Goal: Complete application form: Complete application form

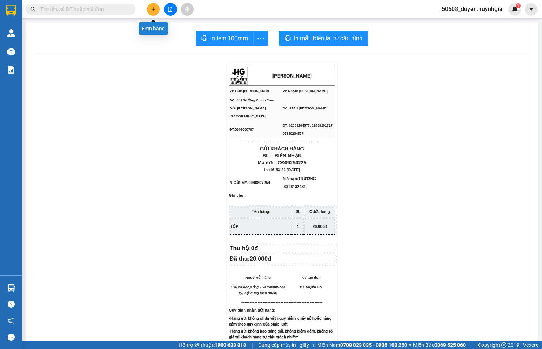
click at [155, 5] on button at bounding box center [153, 9] width 13 height 13
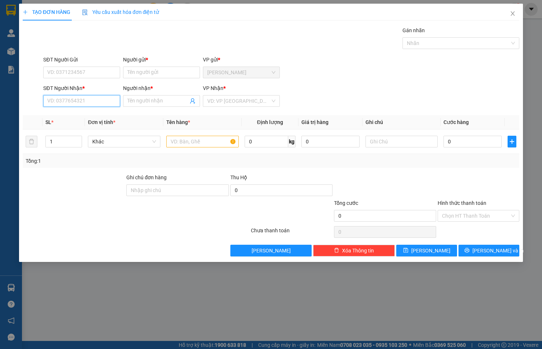
click at [94, 98] on input "SĐT Người Nhận *" at bounding box center [81, 101] width 77 height 12
type input "0938604604"
click at [173, 100] on input "Người nhận *" at bounding box center [157, 101] width 61 height 8
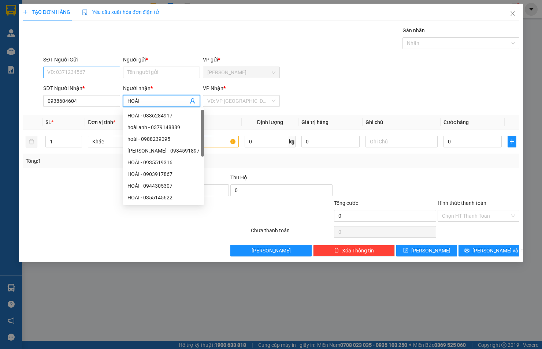
type input "HOÀI"
click at [86, 75] on input "SĐT Người Gửi" at bounding box center [81, 73] width 77 height 12
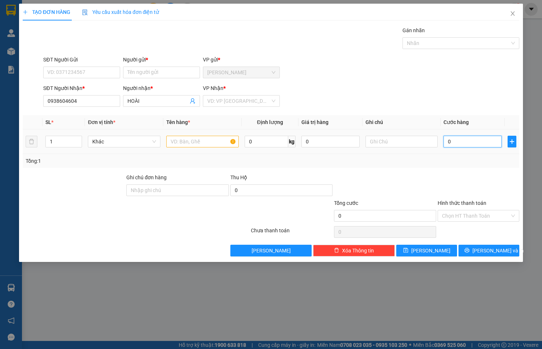
click at [481, 144] on input "0" at bounding box center [473, 142] width 58 height 12
type input "4"
type input "40"
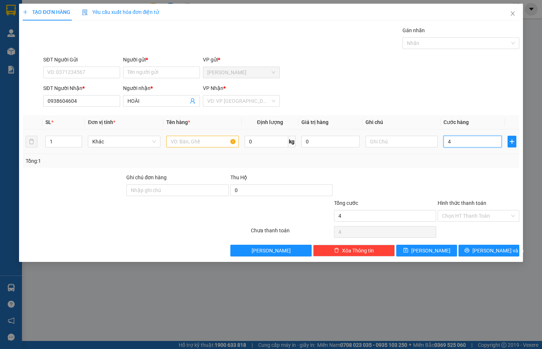
type input "40"
type input "40.000"
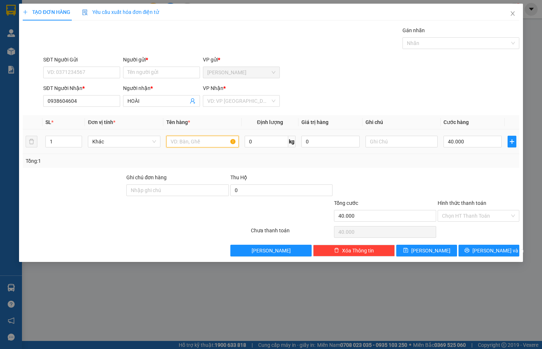
click at [220, 143] on input "text" at bounding box center [202, 142] width 73 height 12
type input "THÙNG"
click at [226, 102] on input "search" at bounding box center [238, 101] width 63 height 11
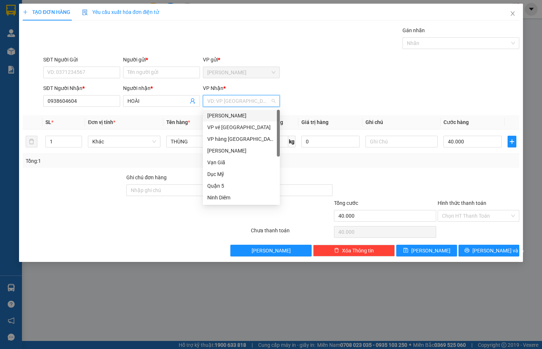
type input "Q"
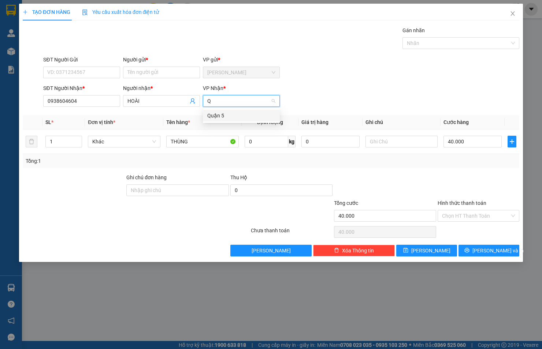
click at [221, 115] on div "Quận 5" at bounding box center [241, 116] width 68 height 8
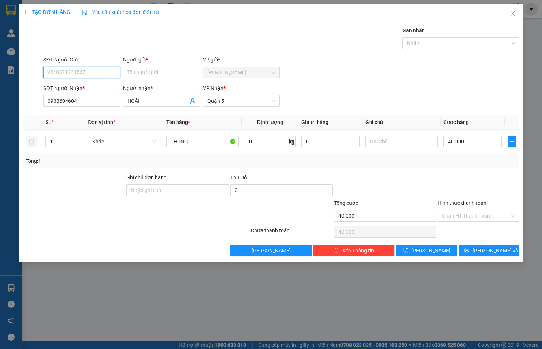
click at [86, 71] on input "SĐT Người Gửi" at bounding box center [81, 73] width 77 height 12
type input "0961350699"
click at [163, 74] on input "Người gửi *" at bounding box center [161, 73] width 77 height 12
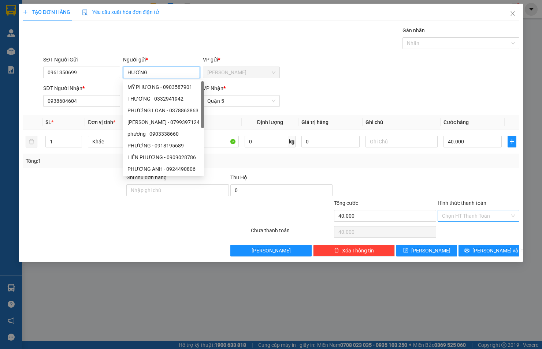
type input "HƯƠNG"
click at [455, 218] on input "Hình thức thanh toán" at bounding box center [476, 216] width 68 height 11
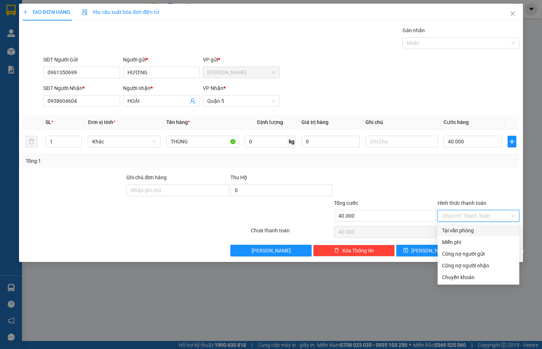
click at [460, 233] on div "Tại văn phòng" at bounding box center [478, 231] width 73 height 8
type input "0"
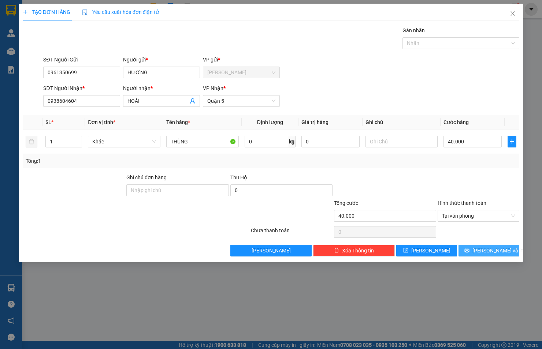
click at [468, 250] on button "[PERSON_NAME] và In" at bounding box center [489, 251] width 61 height 12
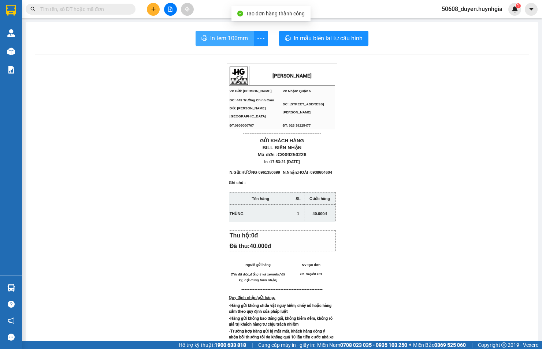
click at [215, 37] on span "In tem 100mm" at bounding box center [229, 38] width 38 height 9
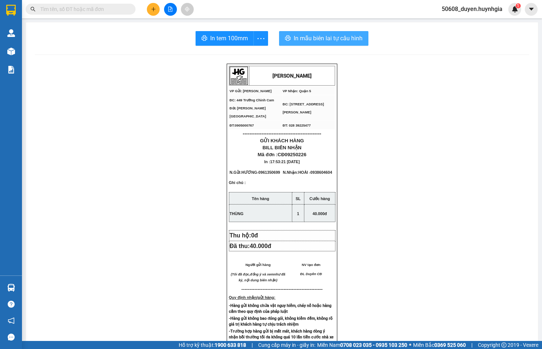
click at [306, 42] on span "In mẫu biên lai tự cấu hình" at bounding box center [328, 38] width 69 height 9
